Goal: Check status: Check status

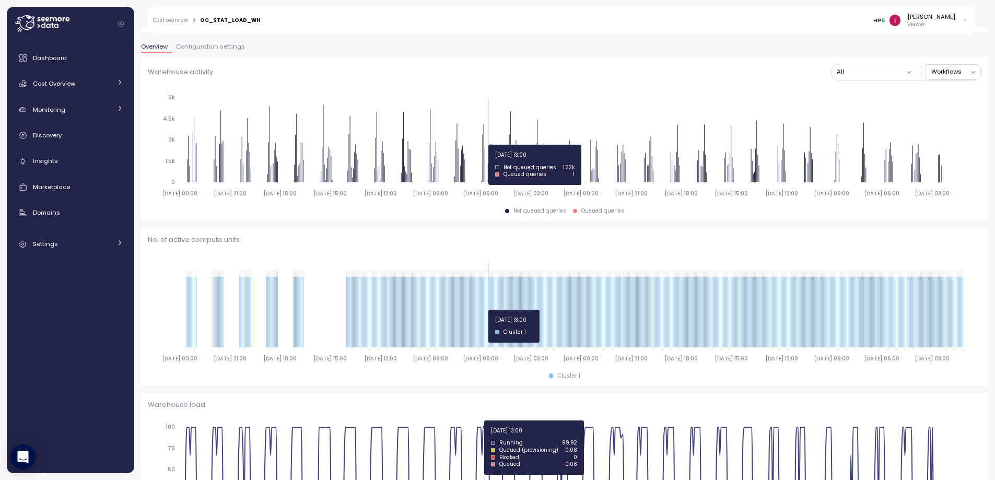
scroll to position [220, 0]
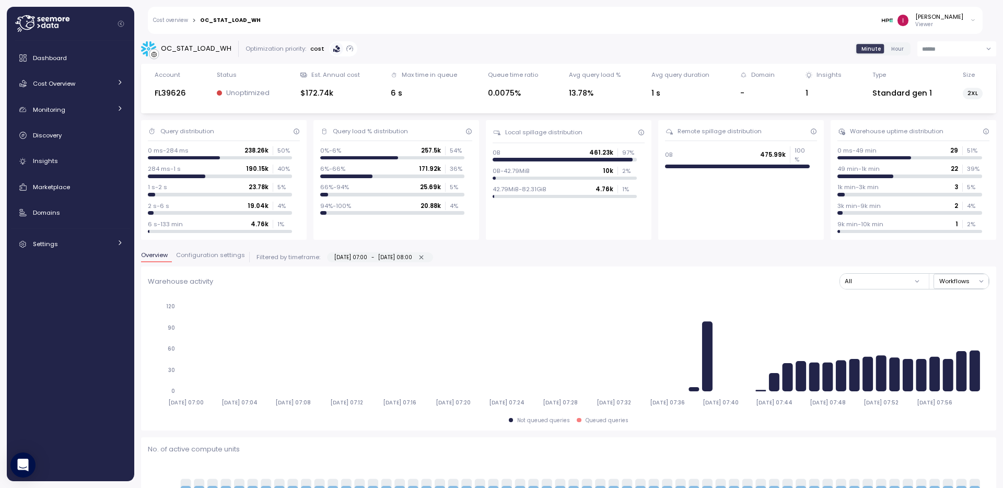
click at [935, 49] on input at bounding box center [956, 48] width 79 height 15
click at [935, 117] on span "Last 14 days" at bounding box center [932, 112] width 37 height 9
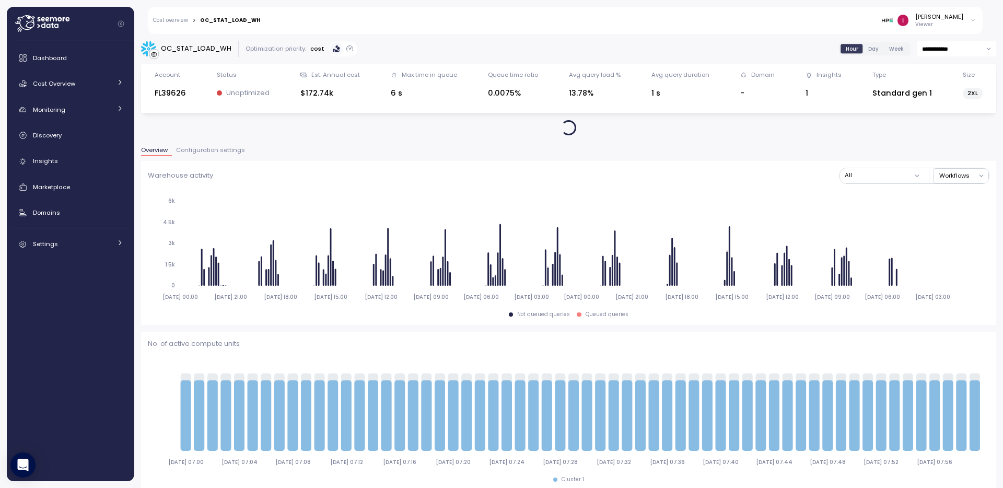
click at [956, 52] on input "**********" at bounding box center [956, 48] width 79 height 15
click at [941, 131] on span "Last 30 days" at bounding box center [933, 127] width 39 height 9
type input "**********"
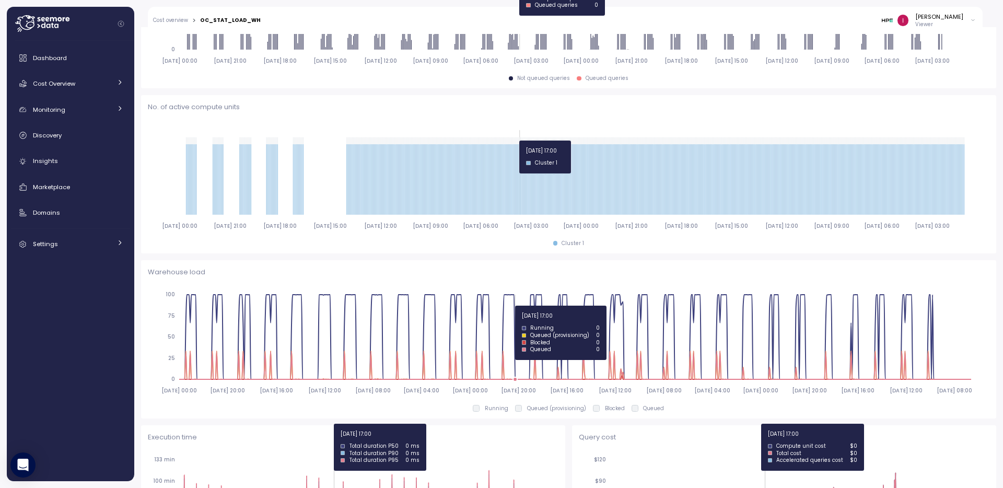
scroll to position [232, 0]
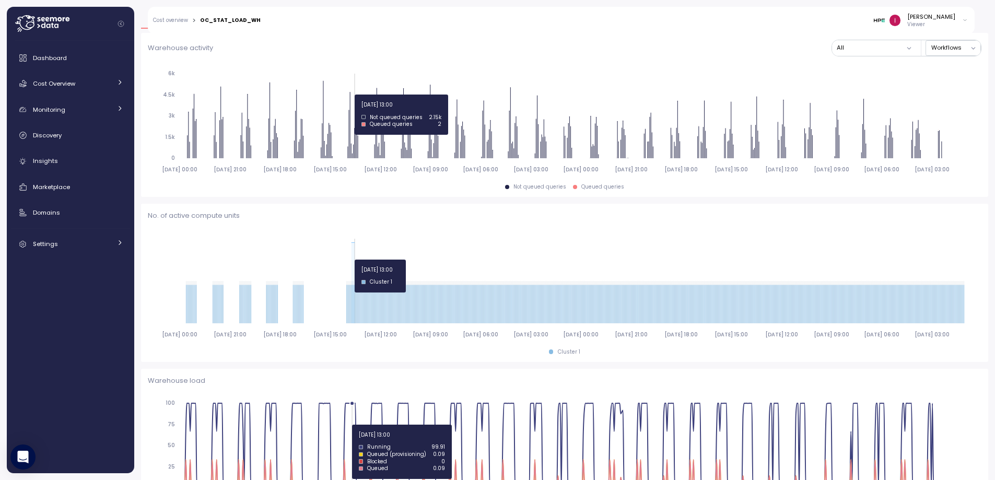
click at [355, 260] on icon "[DATE] 00:00 [DATE] 21:00 [DATE] 18:00 [DATE] 15:00 [DATE] 12:00 [DATE] 09:00 […" at bounding box center [564, 286] width 833 height 116
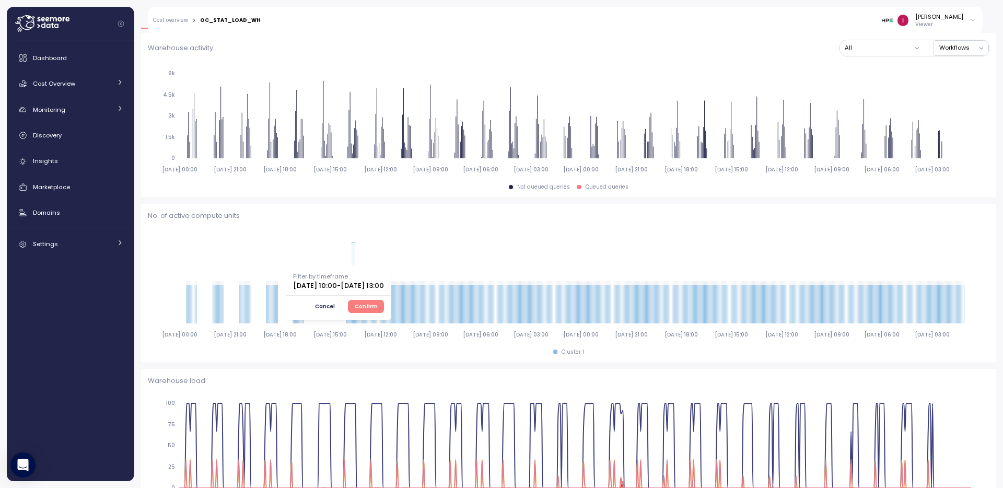
click at [378, 309] on span "Confirm" at bounding box center [366, 305] width 23 height 11
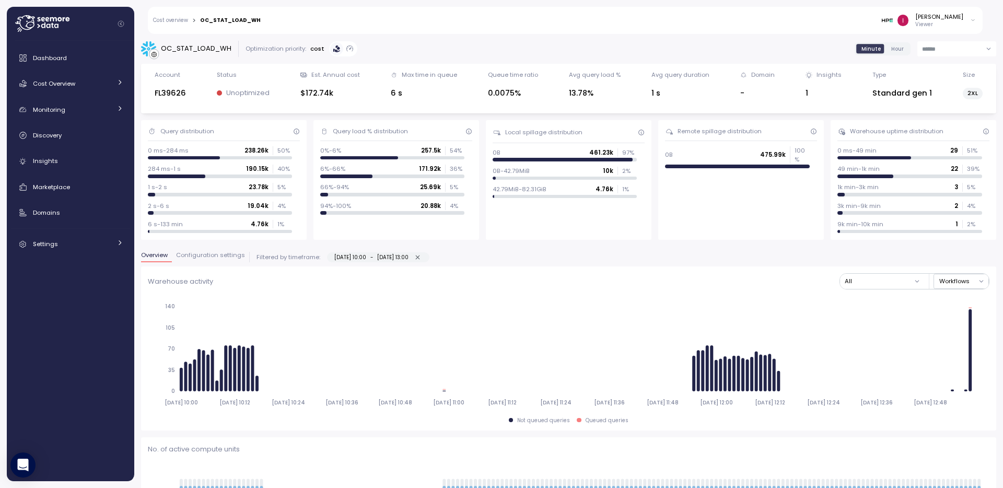
click at [920, 50] on input at bounding box center [956, 48] width 79 height 15
click at [928, 99] on span "Last 7 days" at bounding box center [931, 98] width 34 height 9
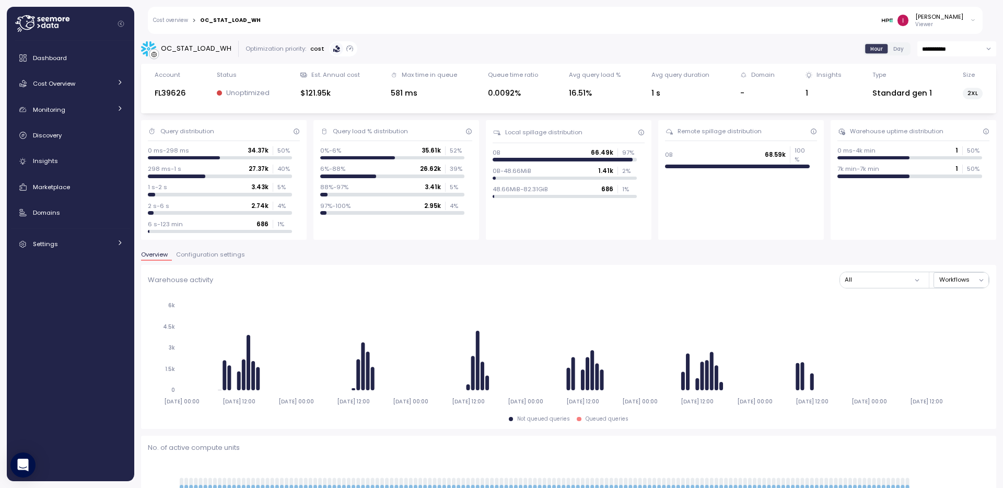
click at [935, 45] on input "**********" at bounding box center [956, 48] width 79 height 15
click at [924, 128] on span "Last 30 days" at bounding box center [933, 127] width 39 height 9
type input "**********"
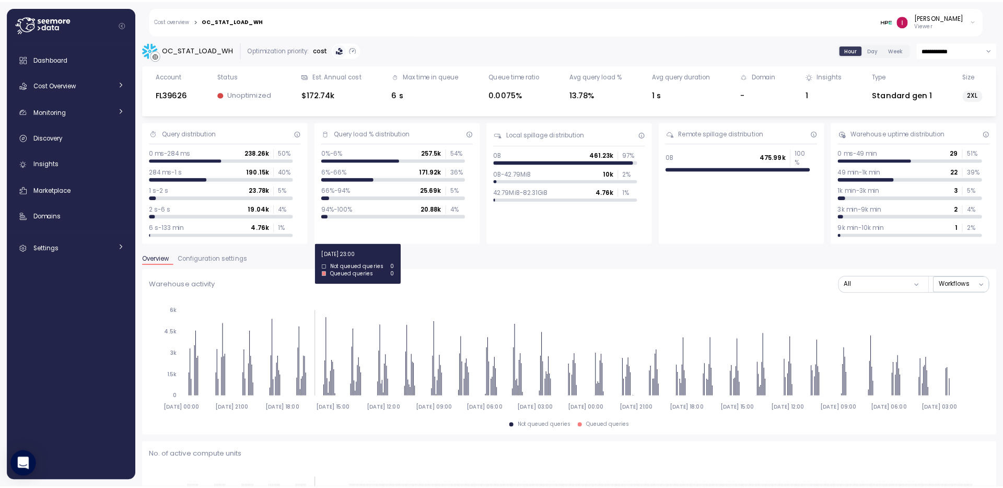
scroll to position [107, 0]
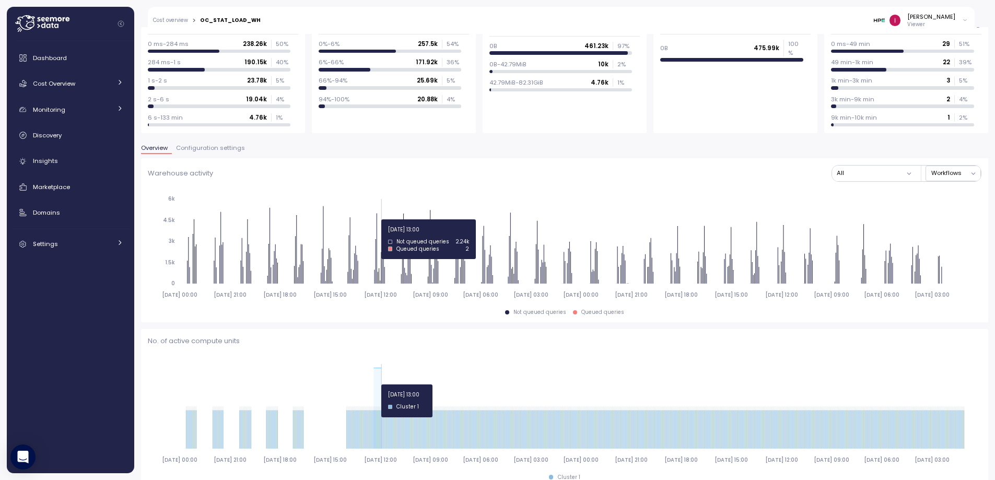
drag, startPoint x: 373, startPoint y: 386, endPoint x: 381, endPoint y: 384, distance: 8.1
click at [381, 384] on icon "[DATE] 00:00 [DATE] 21:00 [DATE] 18:00 [DATE] 15:00 [DATE] 12:00 [DATE] 09:00 […" at bounding box center [564, 412] width 833 height 116
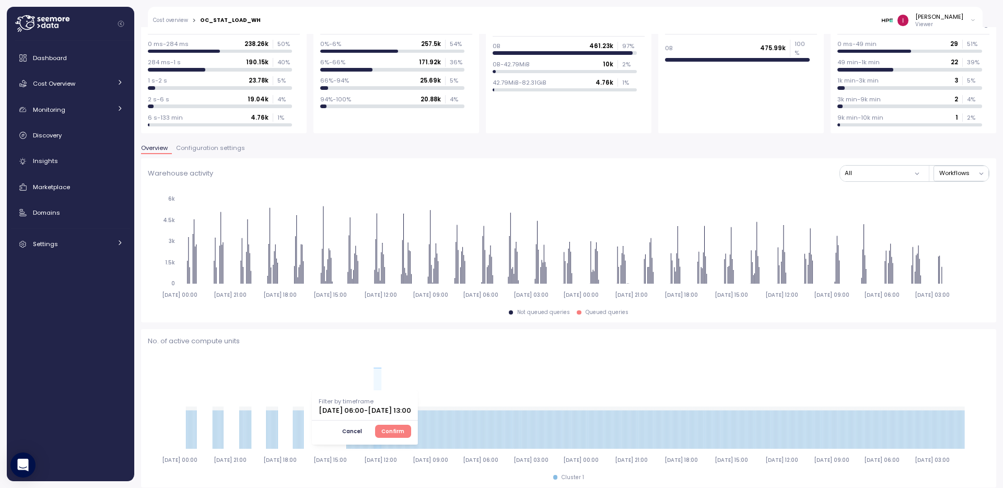
drag, startPoint x: 424, startPoint y: 426, endPoint x: 450, endPoint y: 355, distance: 76.2
click at [404, 426] on span "Confirm" at bounding box center [392, 430] width 23 height 11
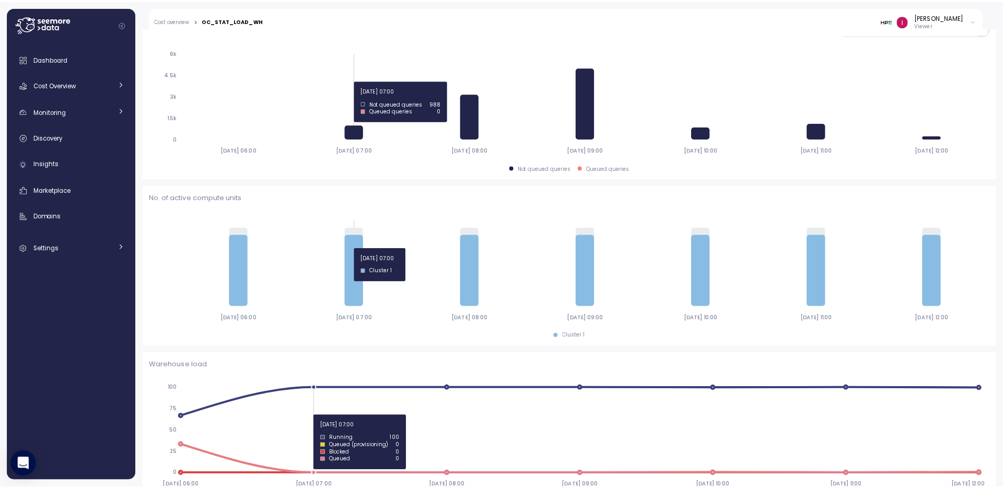
scroll to position [253, 0]
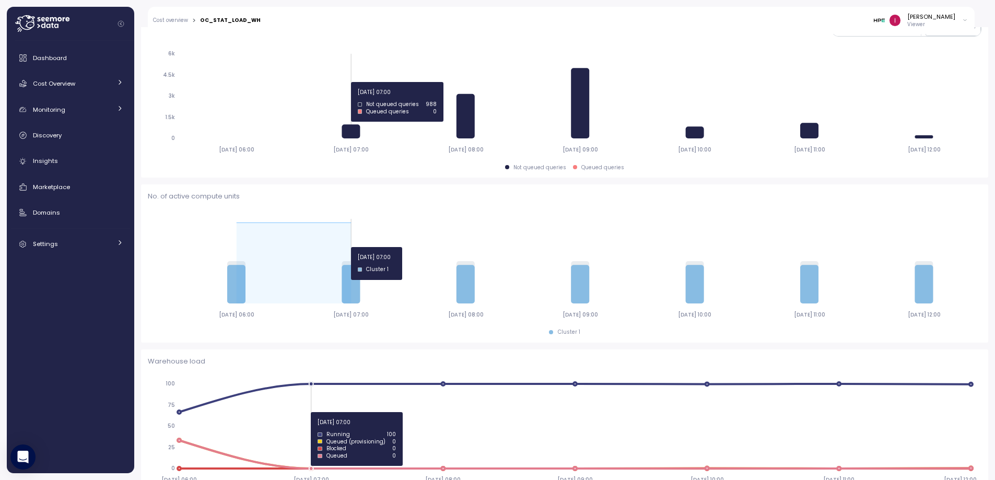
drag, startPoint x: 217, startPoint y: 256, endPoint x: 305, endPoint y: 247, distance: 88.7
click at [305, 247] on icon "2025-07-19 06:00 2025-07-19 07:00 2025-07-19 08:00 2025-07-19 09:00 2025-07-19 …" at bounding box center [564, 266] width 833 height 116
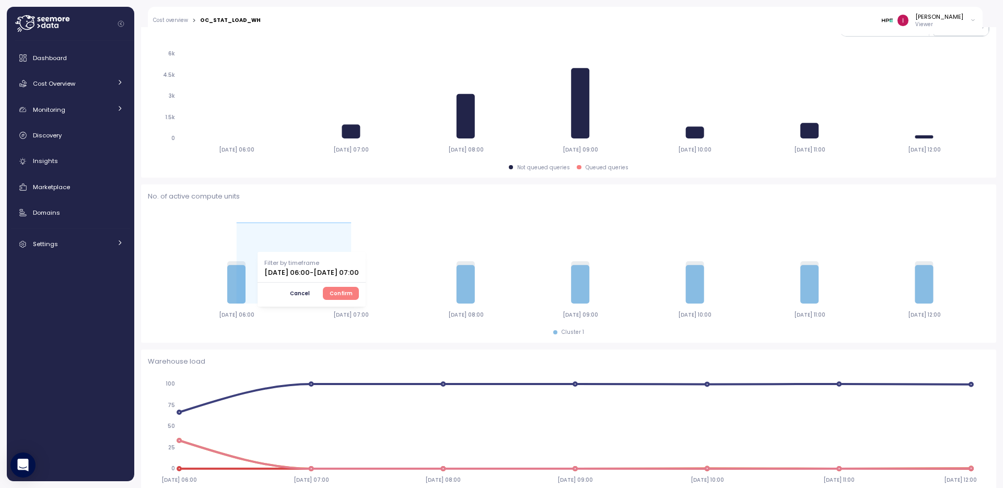
click at [359, 287] on div "Cancel Confirm" at bounding box center [311, 293] width 95 height 13
click at [352, 292] on span "Confirm" at bounding box center [340, 292] width 23 height 11
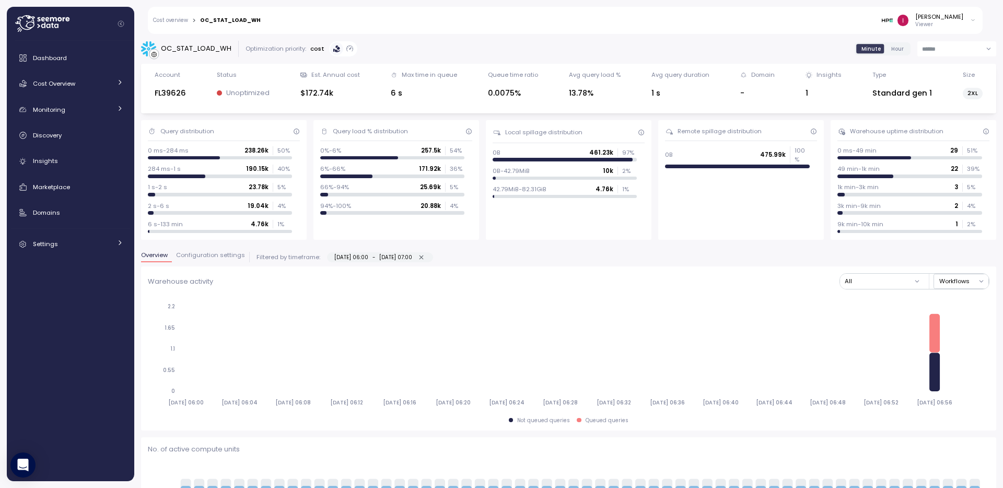
click at [891, 47] on span "Hour" at bounding box center [897, 49] width 13 height 8
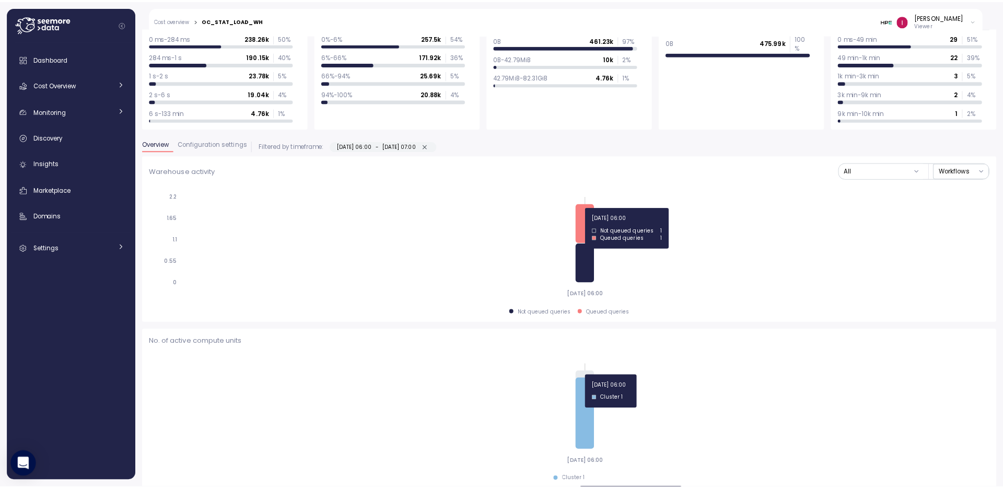
scroll to position [120, 0]
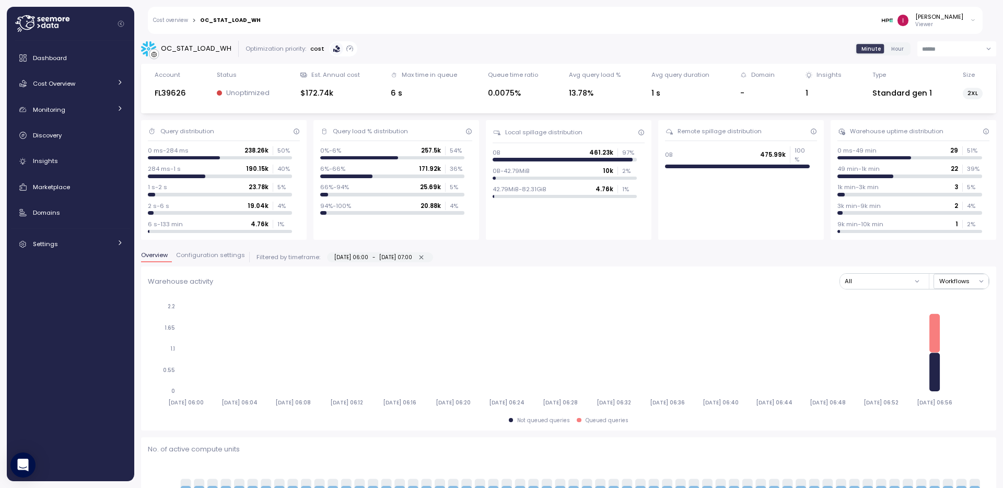
click at [939, 45] on input at bounding box center [956, 48] width 79 height 15
click at [943, 120] on span "Last 30 days" at bounding box center [933, 123] width 39 height 9
type input "**********"
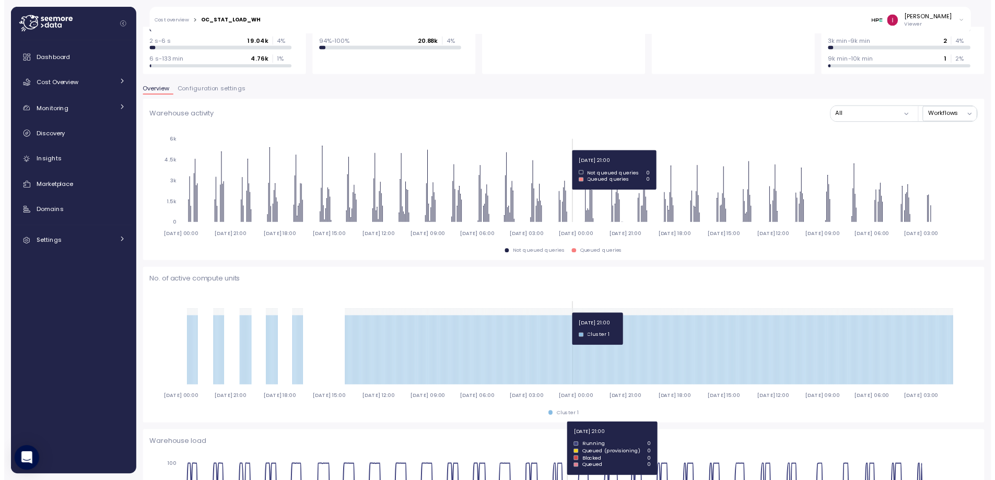
scroll to position [172, 0]
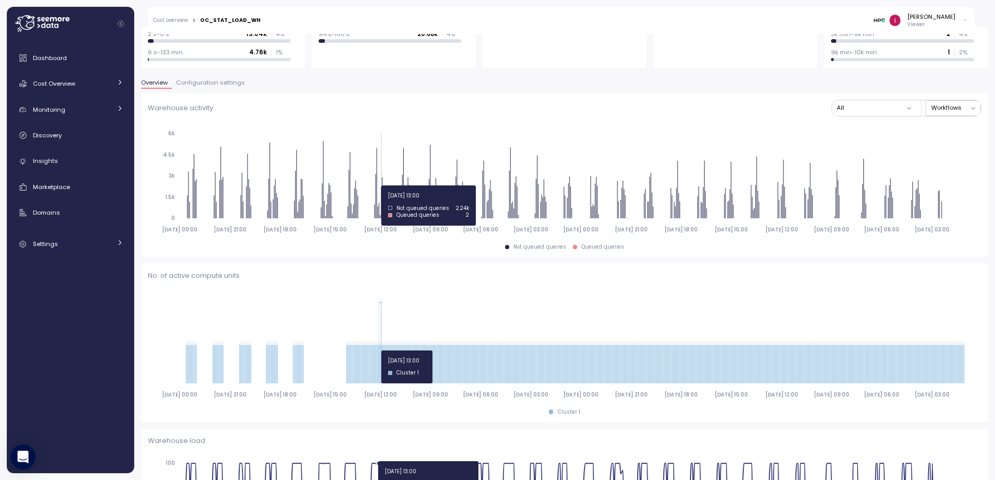
click at [382, 350] on icon "[DATE] 00:00 [DATE] 21:00 [DATE] 18:00 [DATE] 15:00 [DATE] 12:00 [DATE] 09:00 […" at bounding box center [564, 346] width 833 height 116
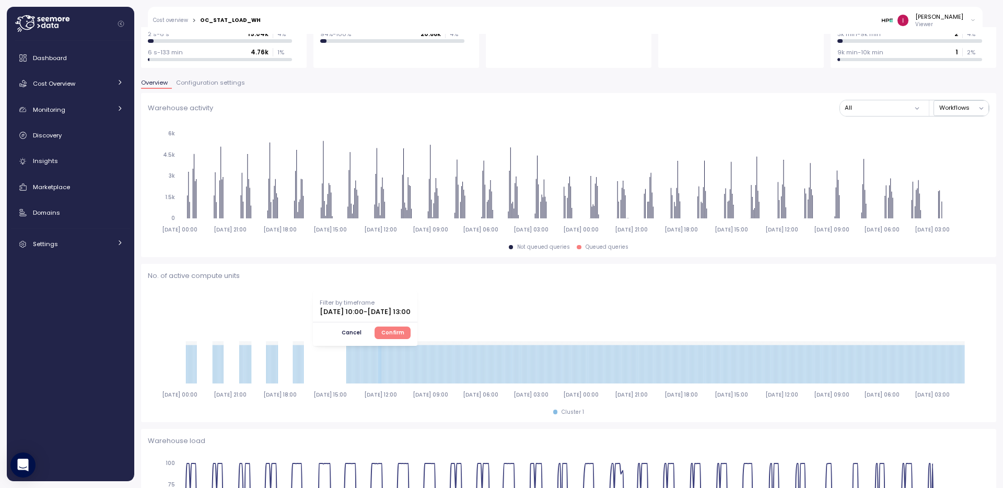
drag, startPoint x: 432, startPoint y: 326, endPoint x: 438, endPoint y: 315, distance: 12.4
click at [404, 327] on span "Confirm" at bounding box center [392, 332] width 23 height 11
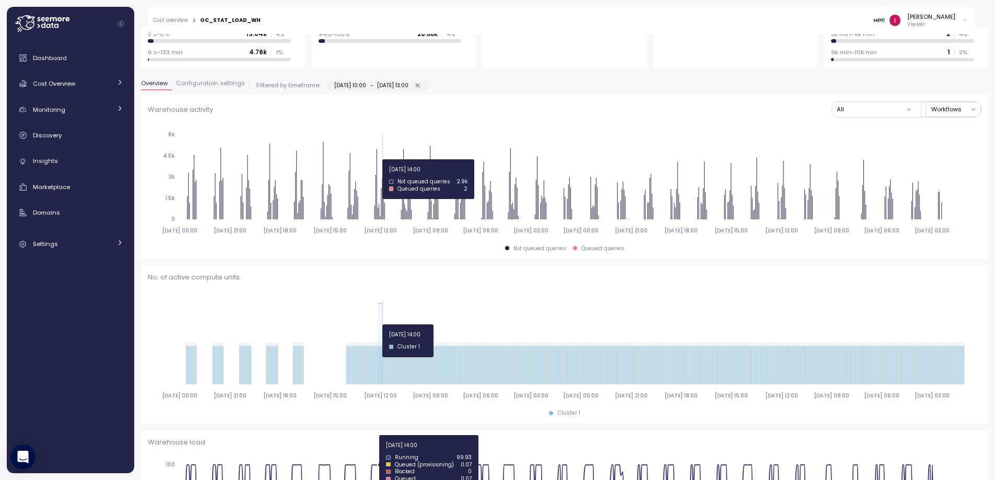
drag, startPoint x: 378, startPoint y: 325, endPoint x: 383, endPoint y: 324, distance: 5.2
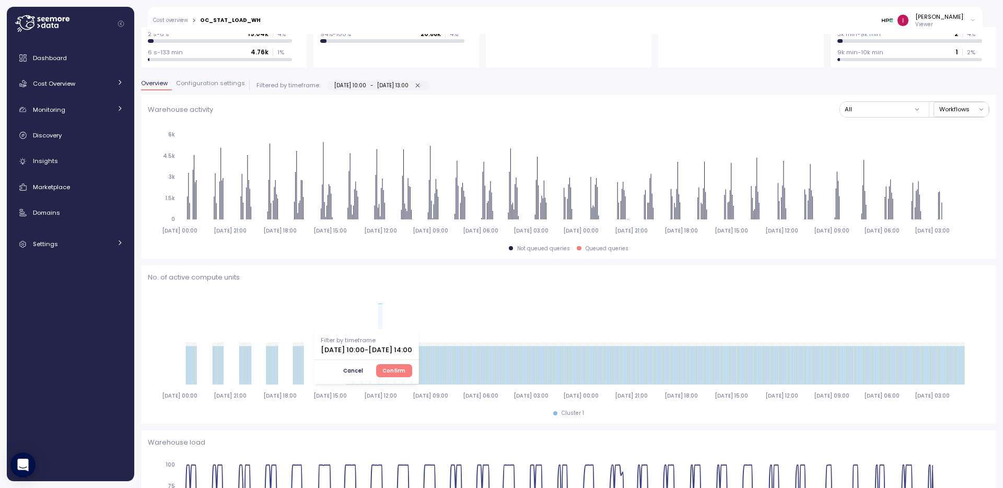
click at [405, 368] on span "Confirm" at bounding box center [393, 369] width 23 height 11
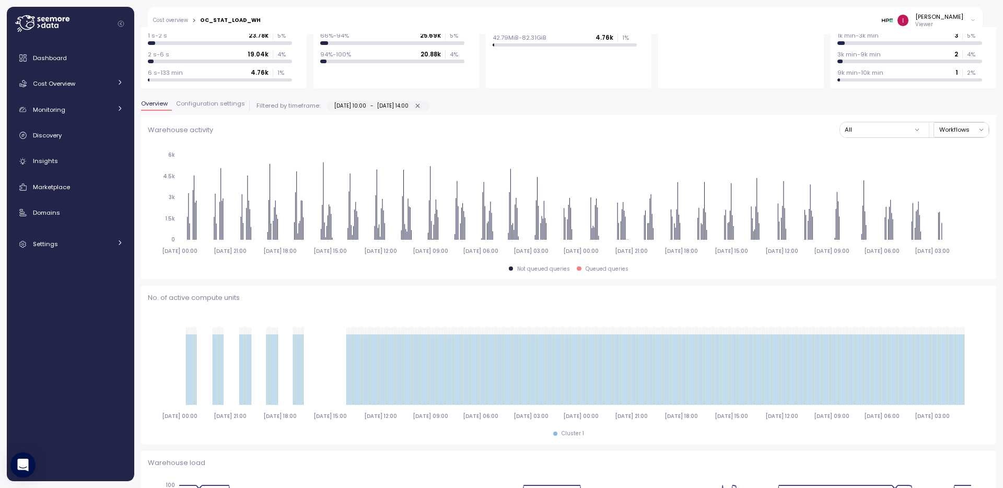
scroll to position [168, 0]
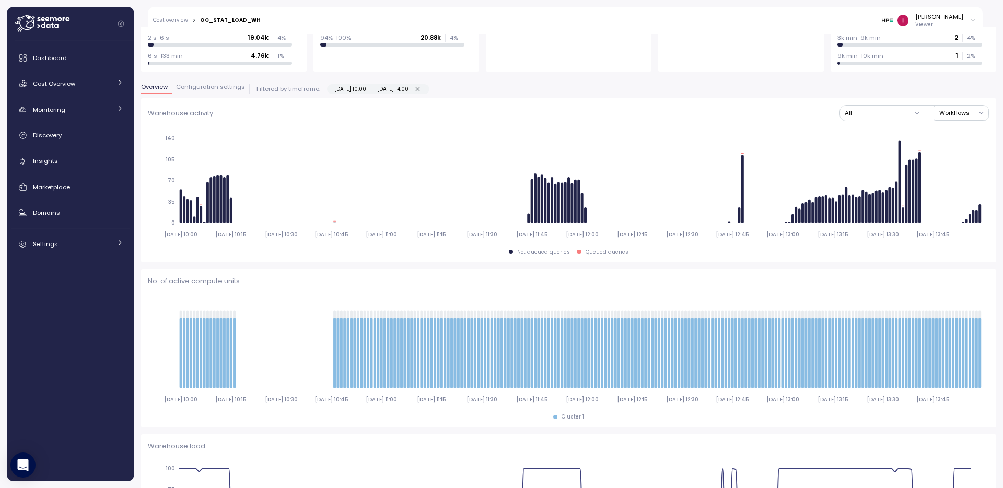
scroll to position [168, 0]
